Goal: Find specific page/section: Find specific page/section

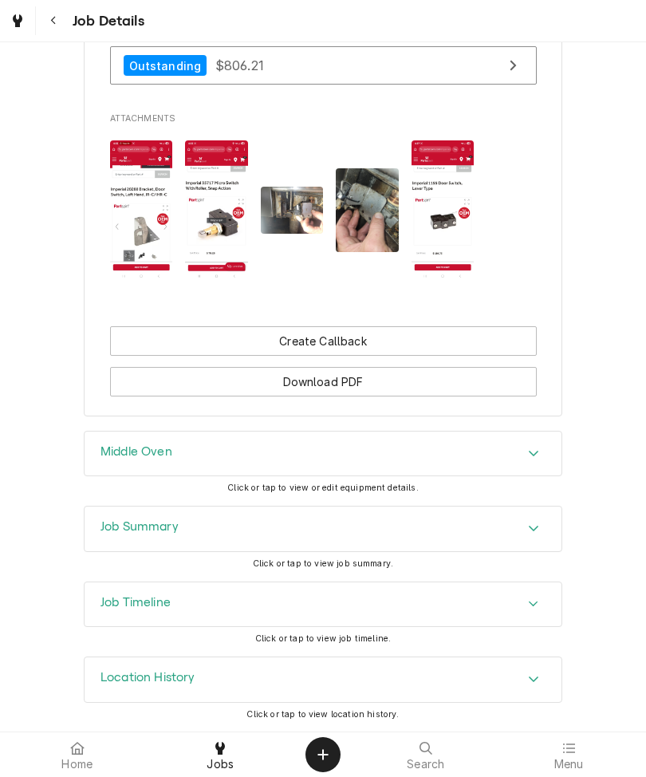
scroll to position [1400, 0]
click at [313, 557] on div "Click or tap to view job summary." at bounding box center [323, 563] width 140 height 13
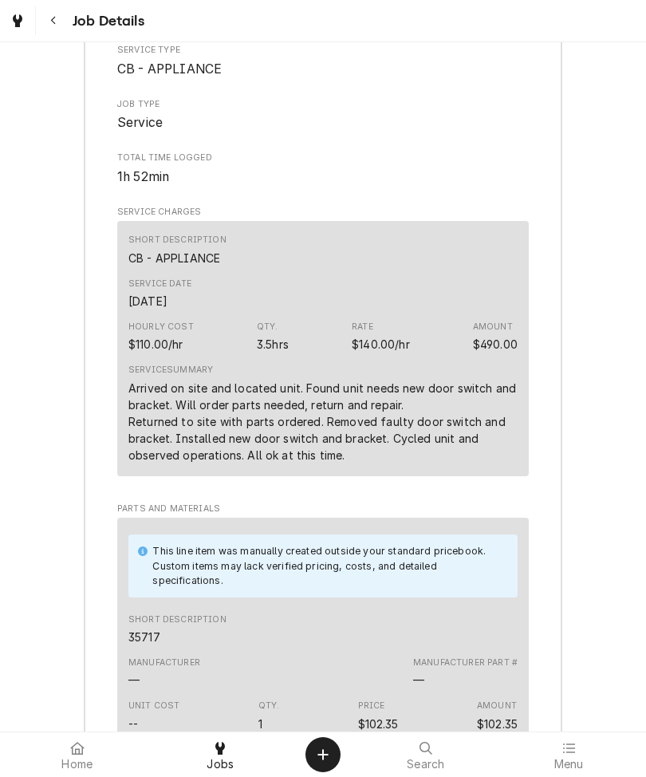
scroll to position [1989, 0]
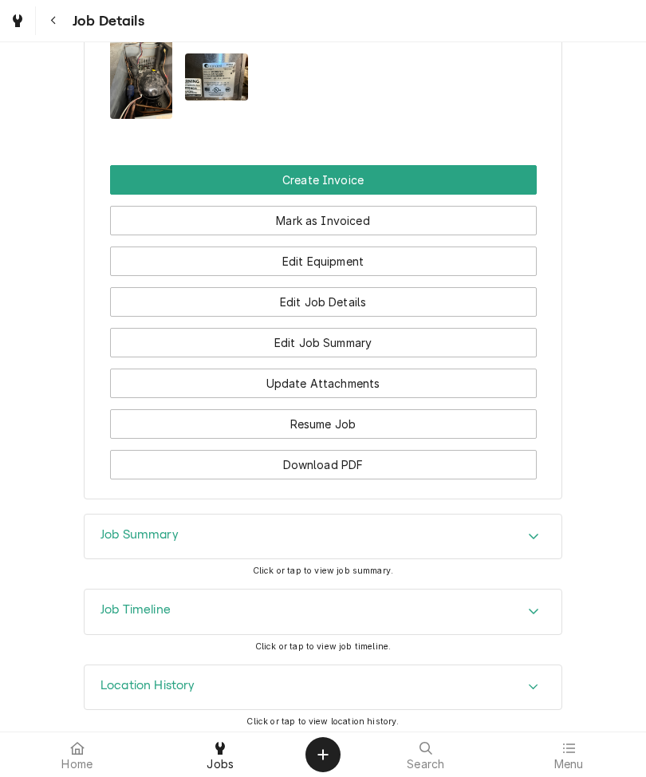
scroll to position [1243, 0]
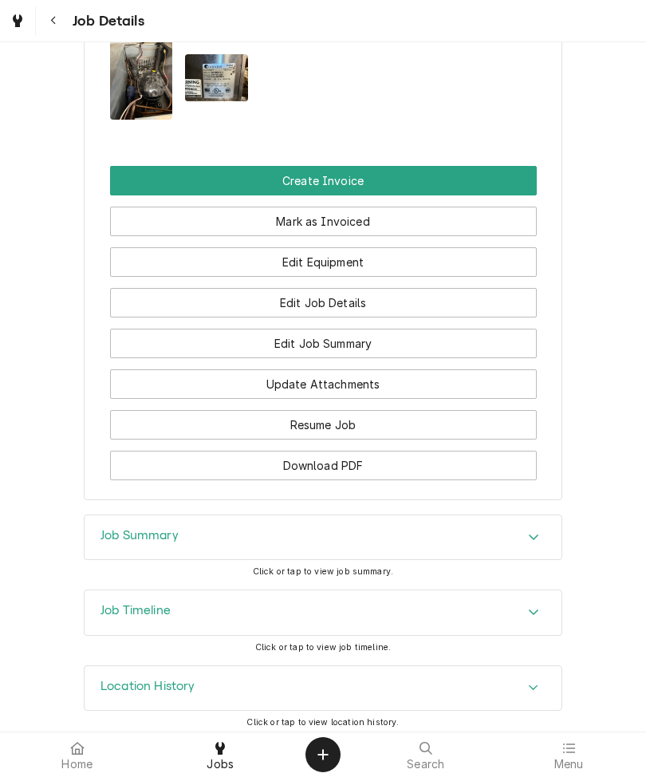
click at [325, 566] on span "Click or tap to view job summary." at bounding box center [323, 571] width 140 height 10
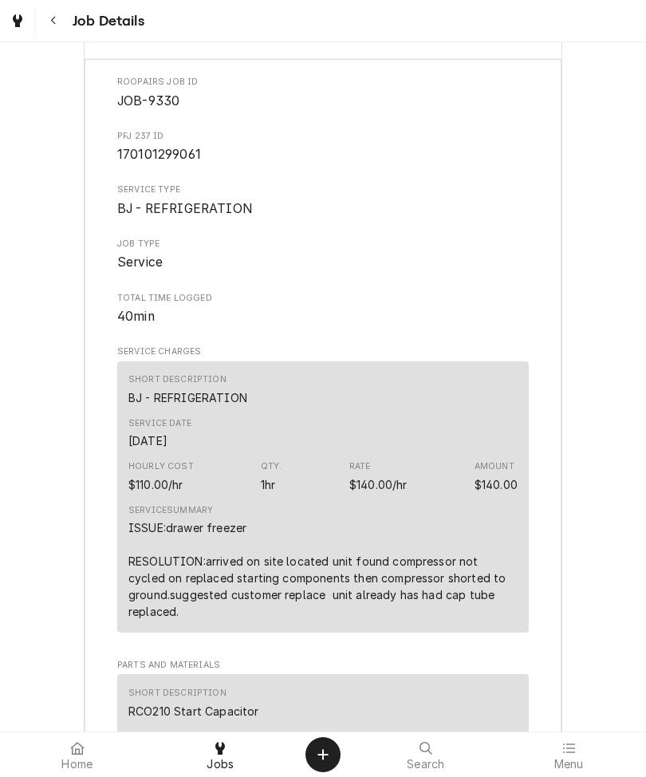
scroll to position [1745, 0]
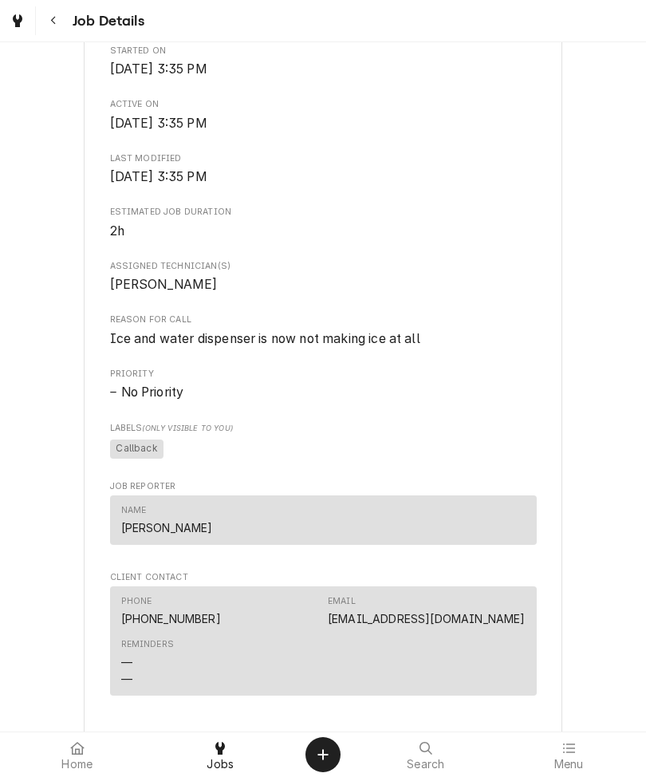
scroll to position [529, 0]
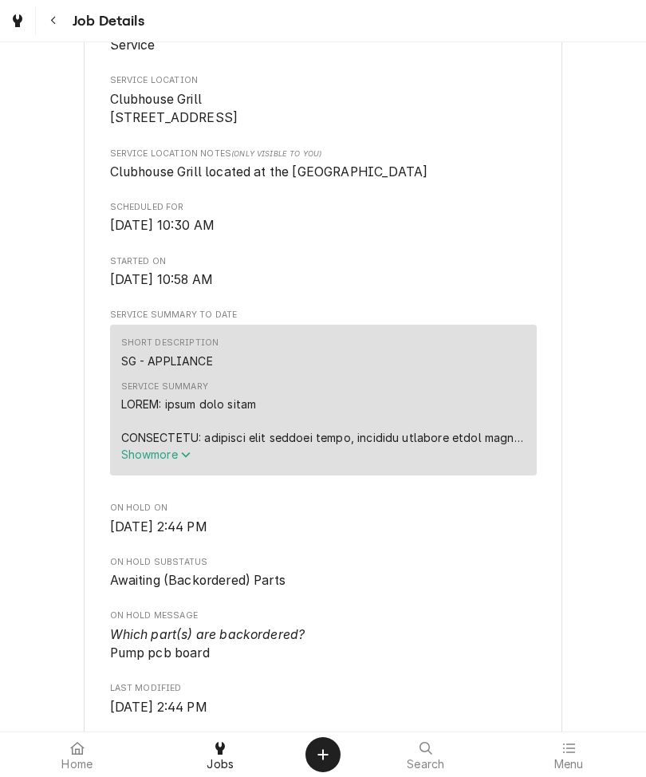
scroll to position [354, 0]
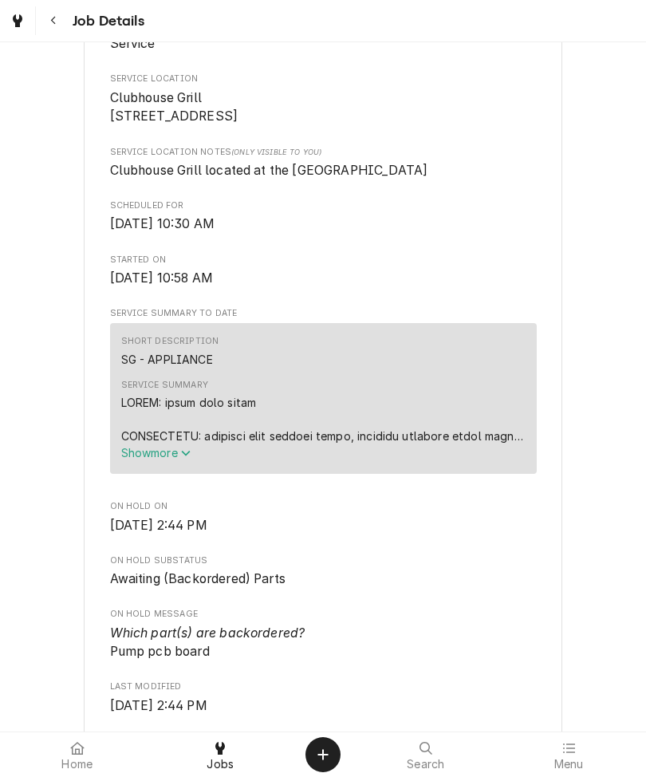
click at [155, 459] on span "Show more" at bounding box center [156, 453] width 70 height 14
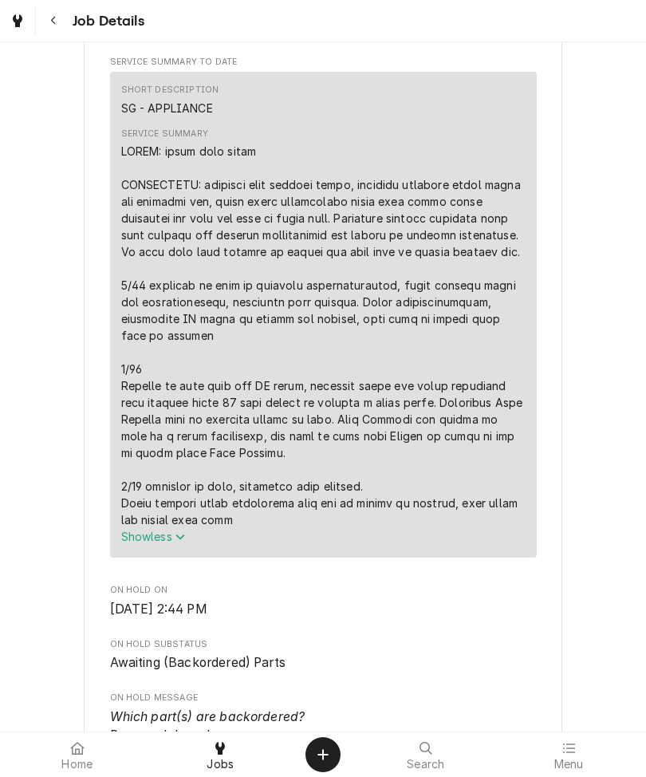
scroll to position [672, 0]
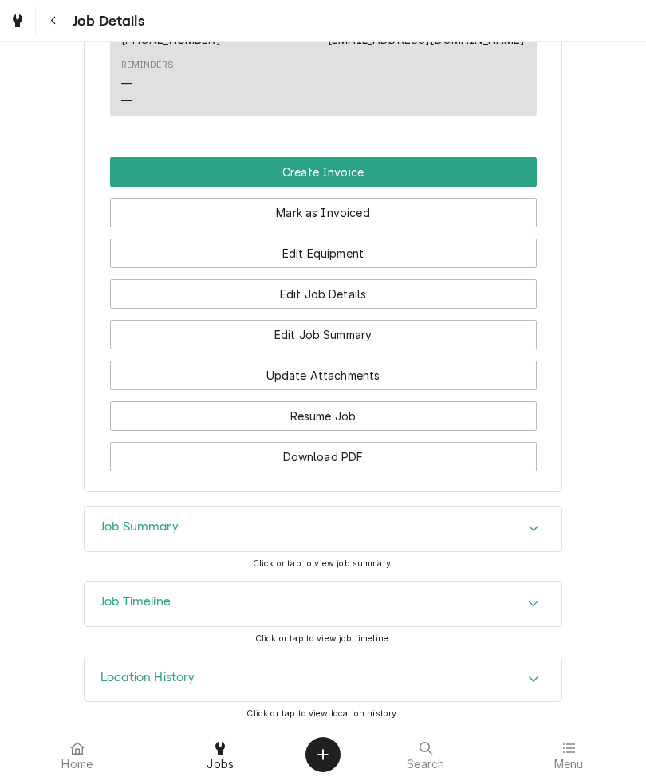
scroll to position [1124, 0]
click at [322, 563] on span "Click or tap to view job summary." at bounding box center [323, 563] width 140 height 10
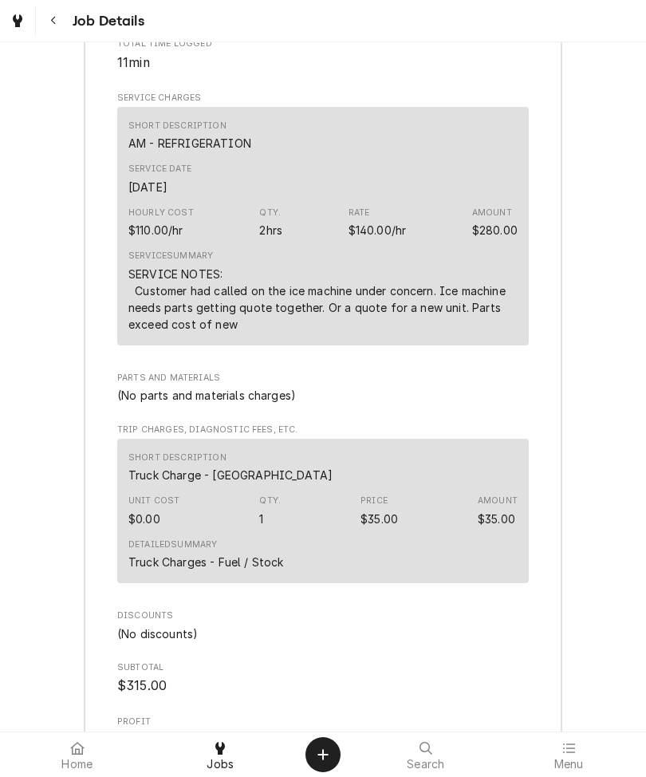
scroll to position [1988, 0]
